Goal: Use online tool/utility: Utilize a website feature to perform a specific function

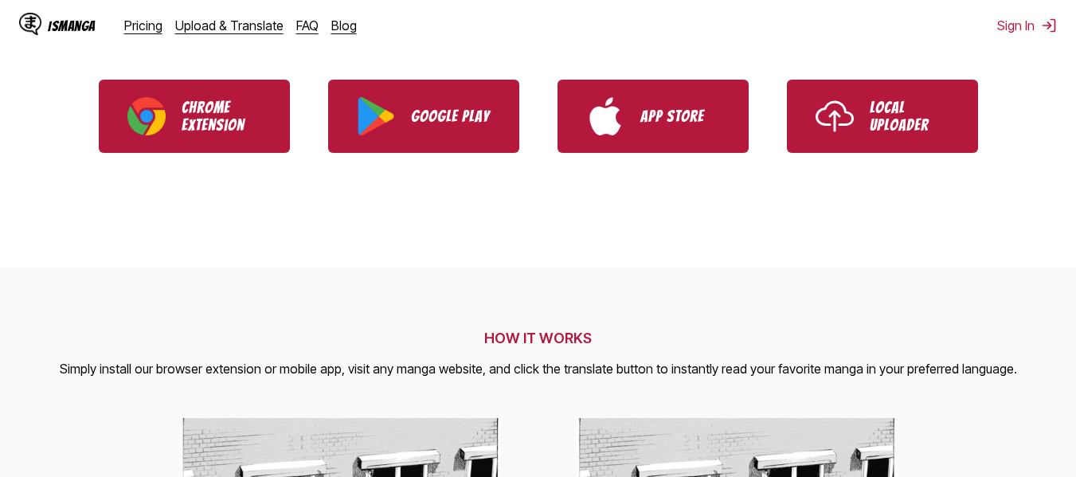
scroll to position [398, 0]
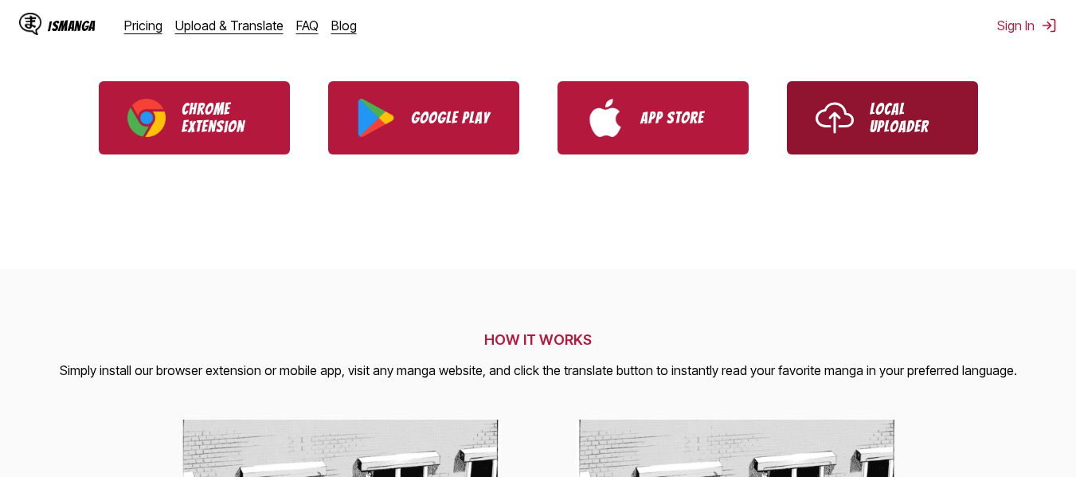
click at [855, 111] on link "Local Uploader" at bounding box center [882, 117] width 191 height 73
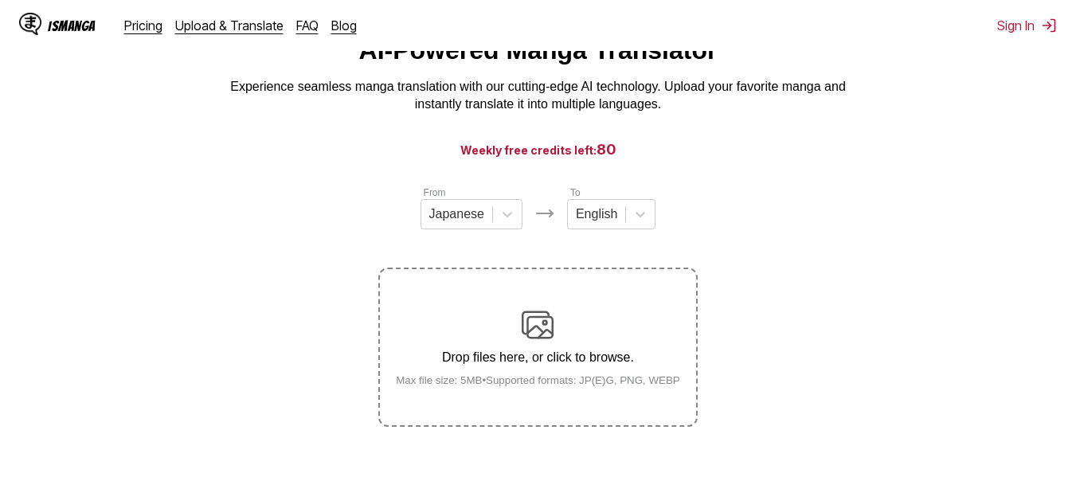
scroll to position [159, 0]
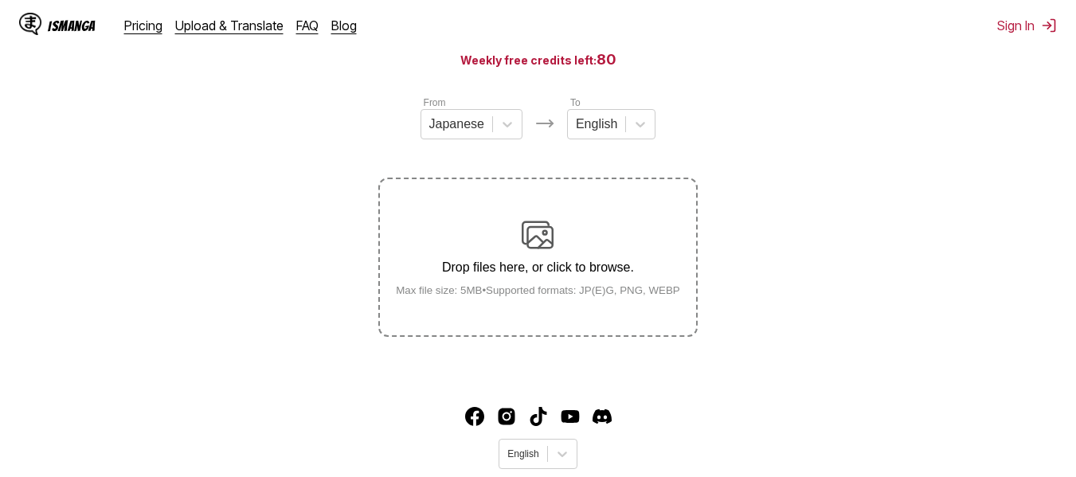
click at [620, 256] on div "Drop files here, or click to browse. Max file size: 5MB • Supported formats: JP…" at bounding box center [538, 257] width 310 height 77
click at [0, 0] on input "Drop files here, or click to browse. Max file size: 5MB • Supported formats: JP…" at bounding box center [0, 0] width 0 height 0
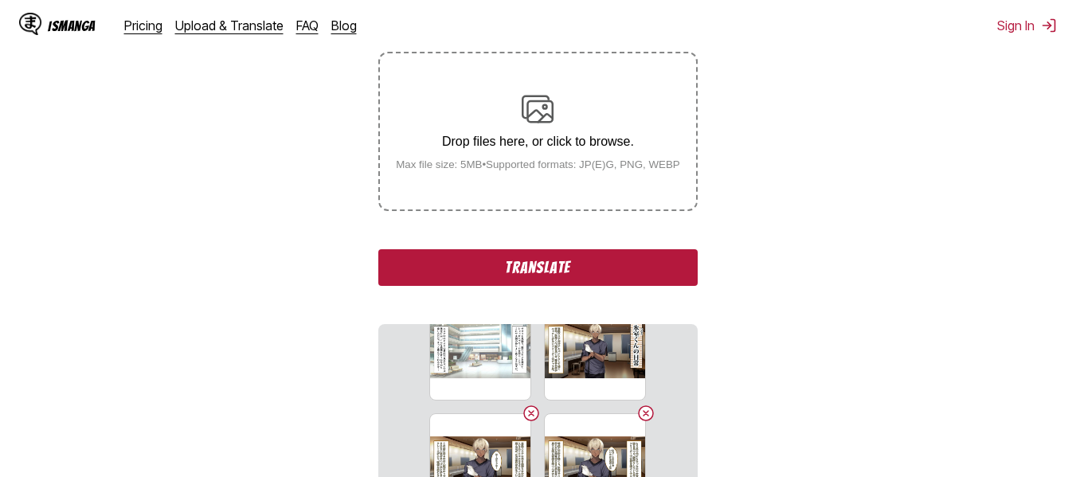
scroll to position [283, 0]
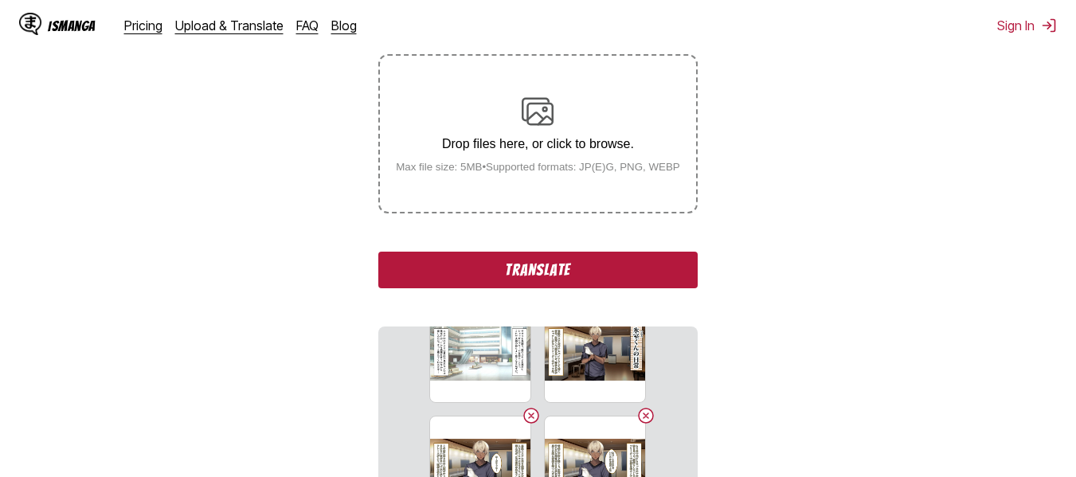
click at [496, 278] on button "Translate" at bounding box center [537, 270] width 319 height 37
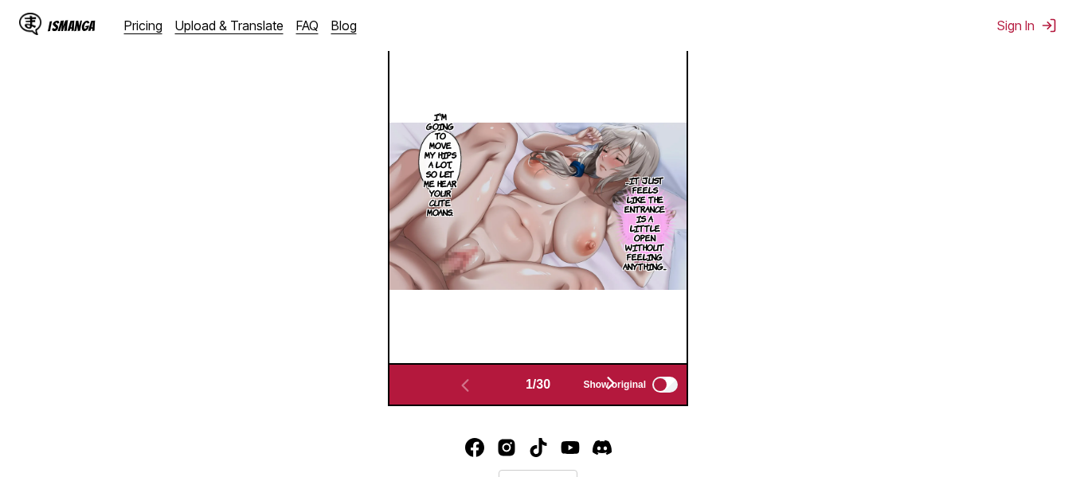
scroll to position [506, 0]
